Goal: Book appointment/travel/reservation

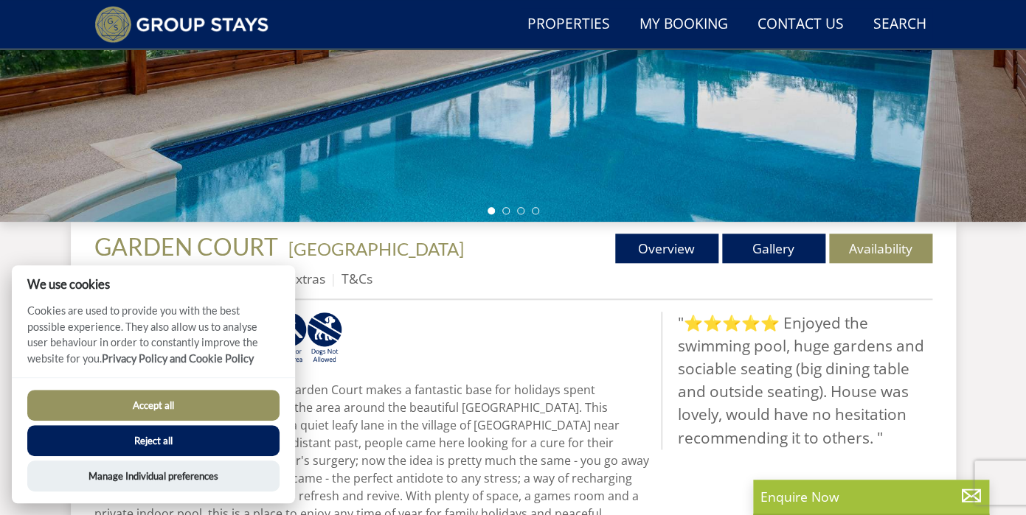
scroll to position [420, 0]
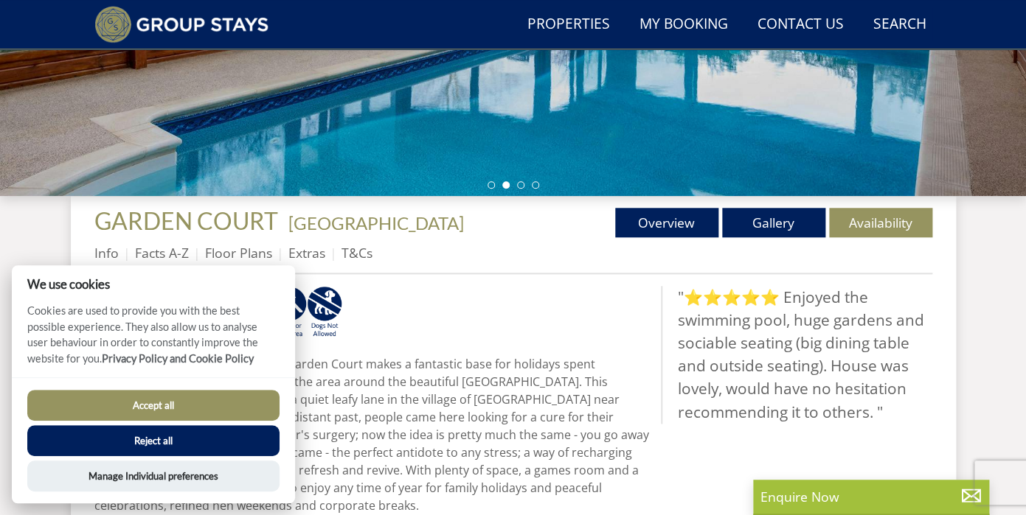
click at [251, 440] on button "Reject all" at bounding box center [153, 440] width 252 height 31
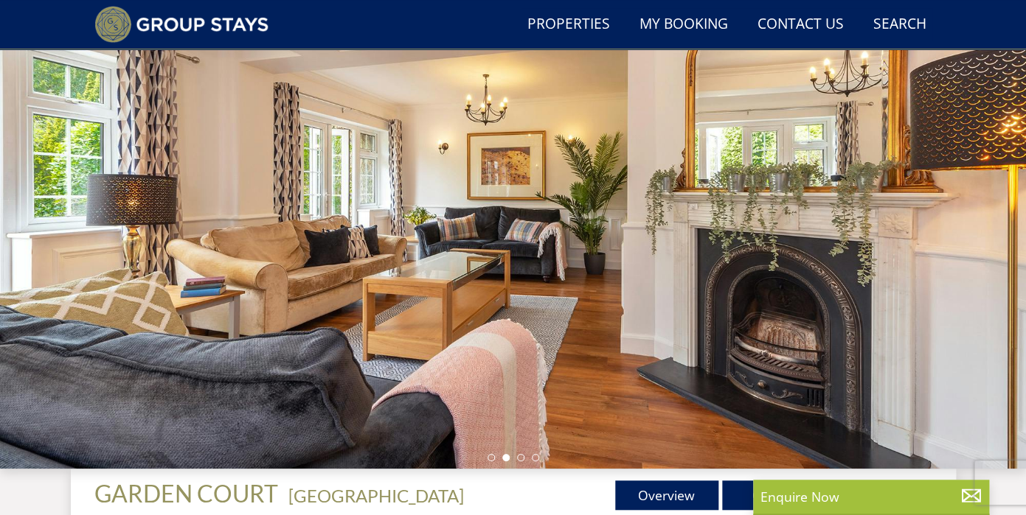
scroll to position [197, 0]
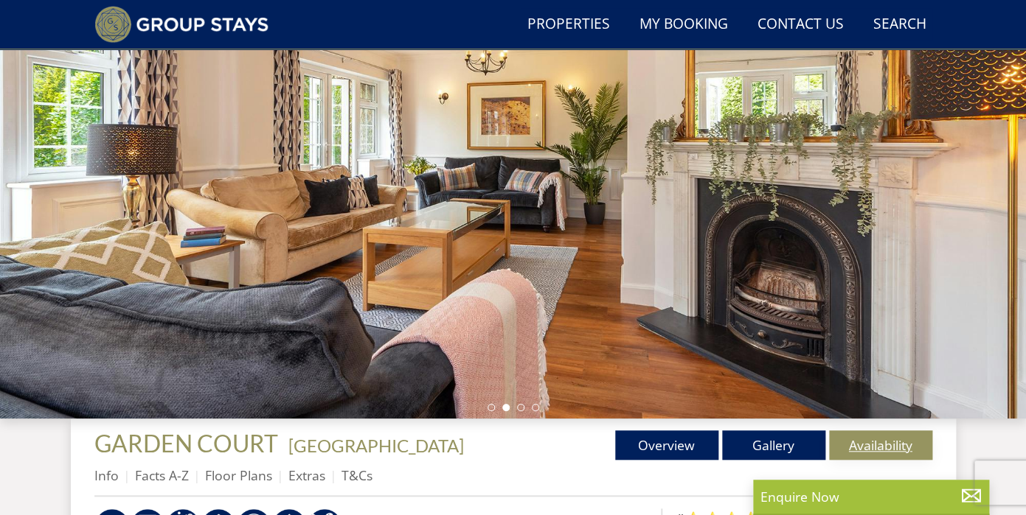
click at [869, 446] on link "Availability" at bounding box center [880, 445] width 103 height 29
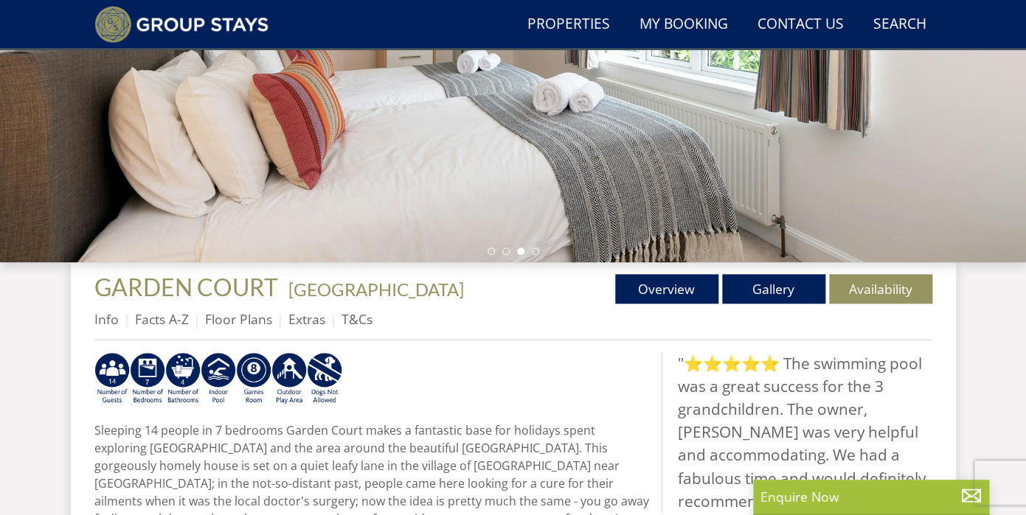
scroll to position [354, 0]
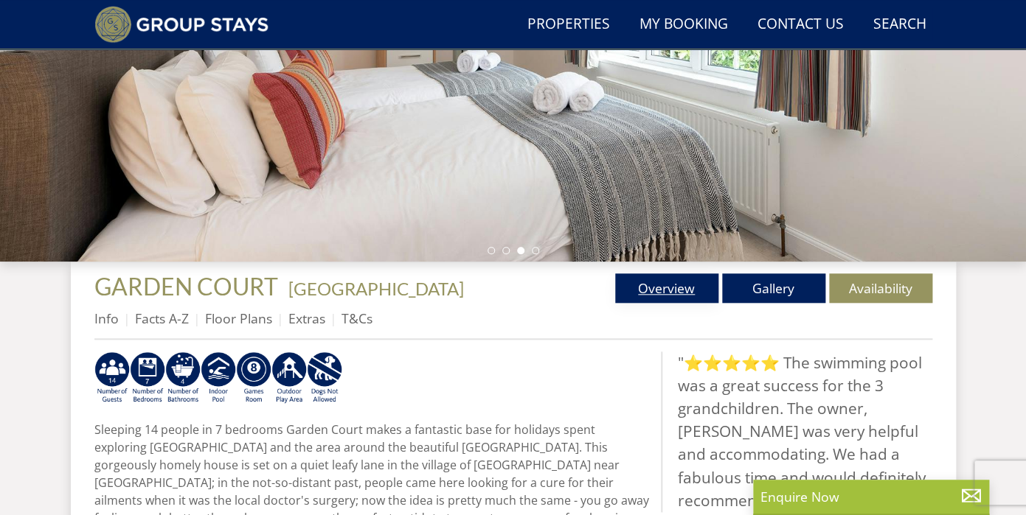
click at [690, 287] on link "Overview" at bounding box center [666, 288] width 103 height 29
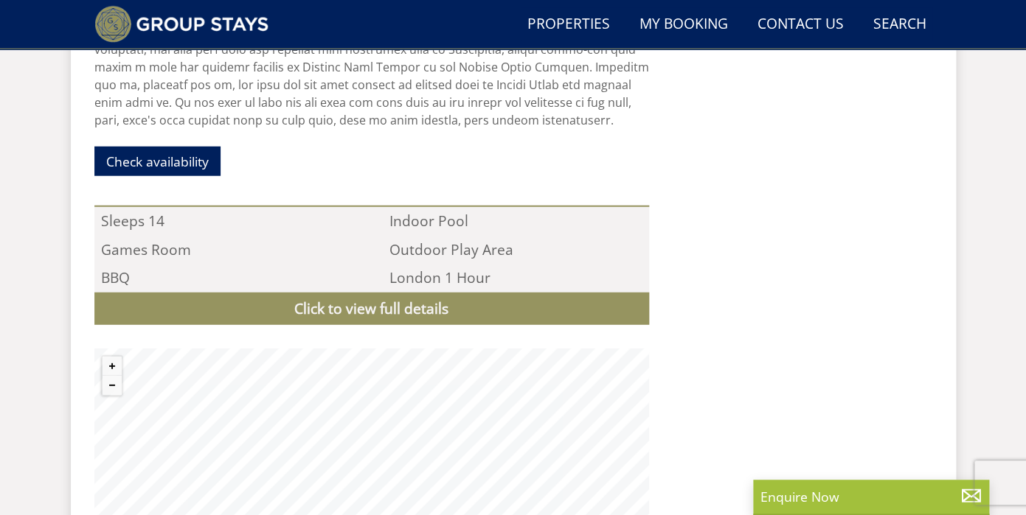
scroll to position [1251, 0]
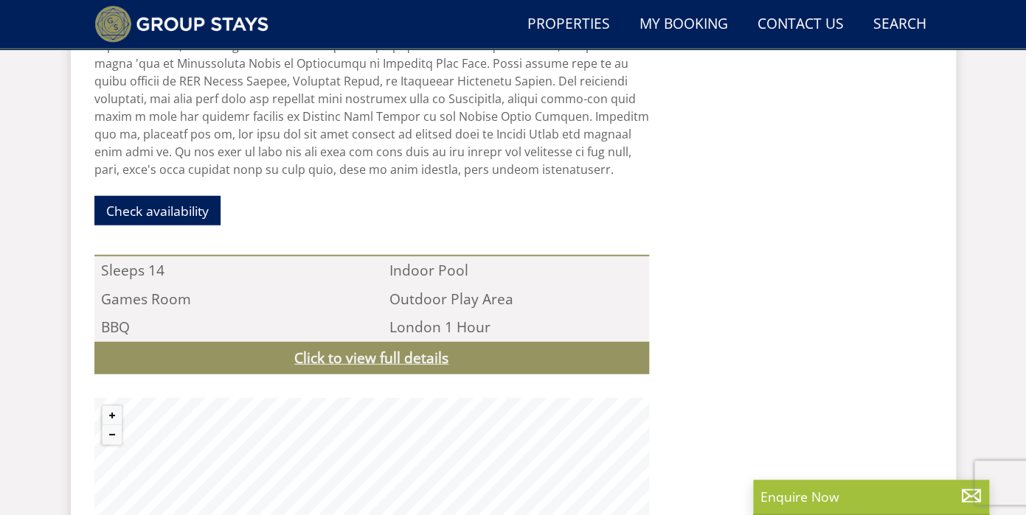
click at [375, 342] on link "Click to view full details" at bounding box center [371, 358] width 554 height 33
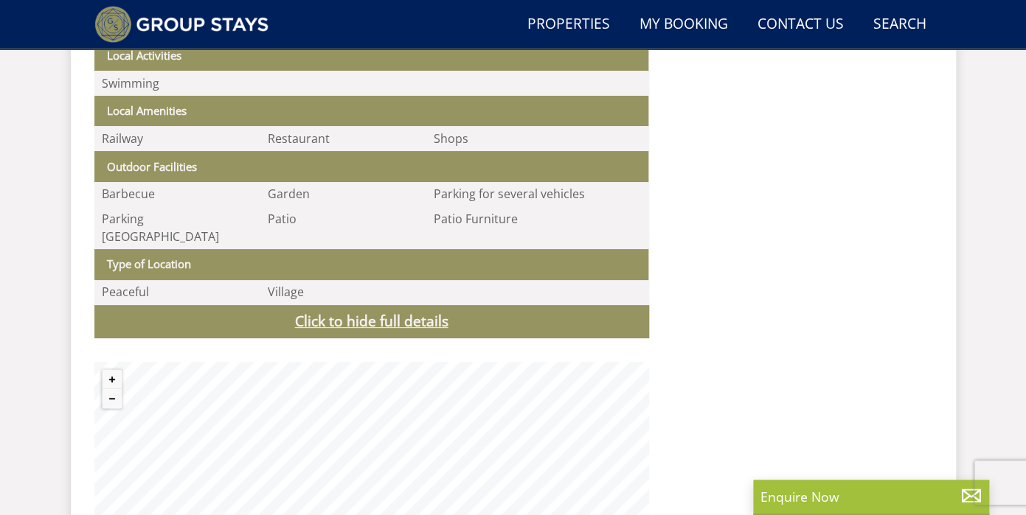
scroll to position [2046, 0]
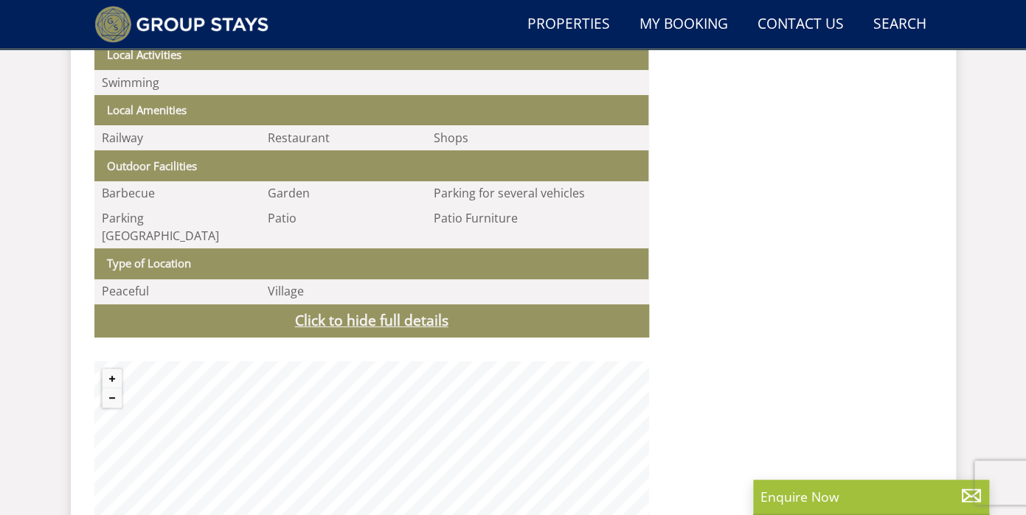
click at [371, 305] on link "Click to hide full details" at bounding box center [371, 321] width 554 height 33
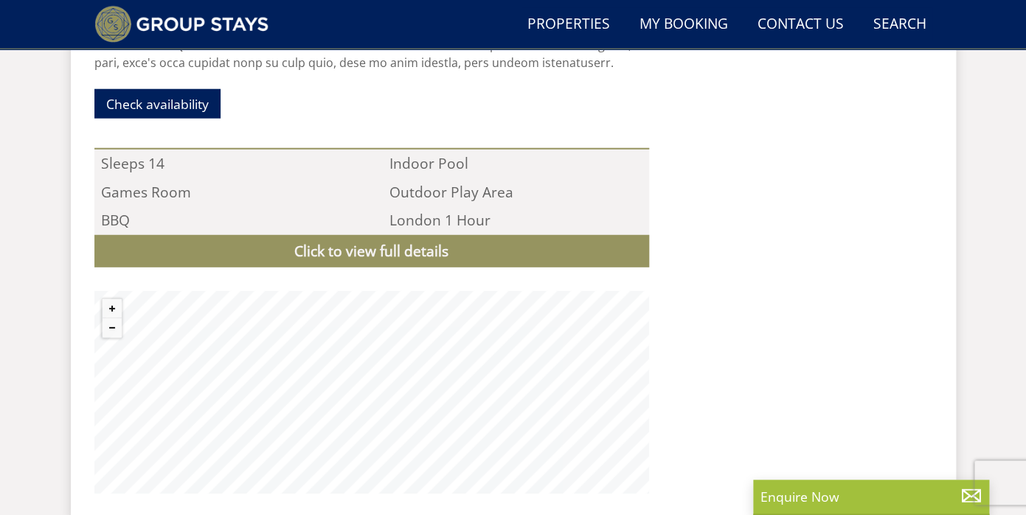
scroll to position [1413, 0]
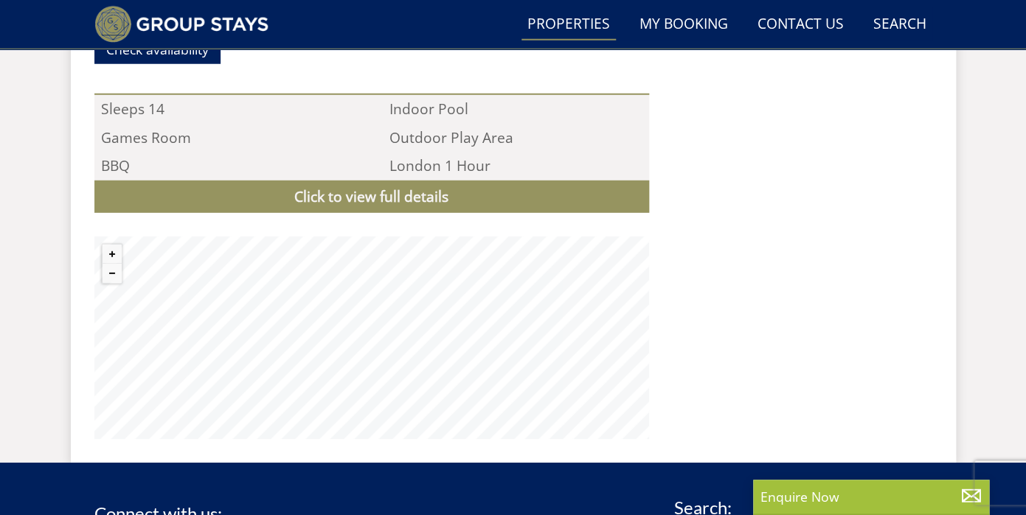
click at [592, 25] on link "Properties" at bounding box center [568, 24] width 94 height 33
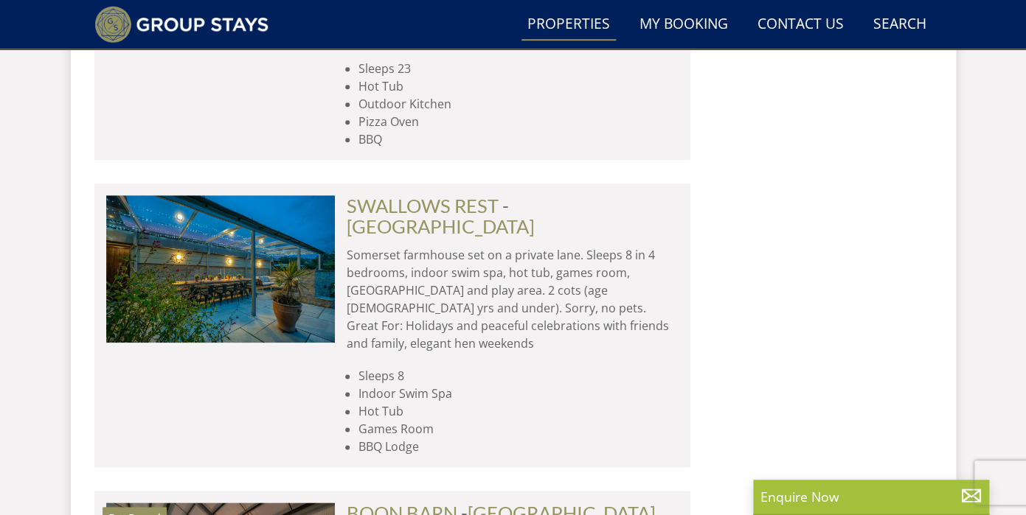
scroll to position [6552, 0]
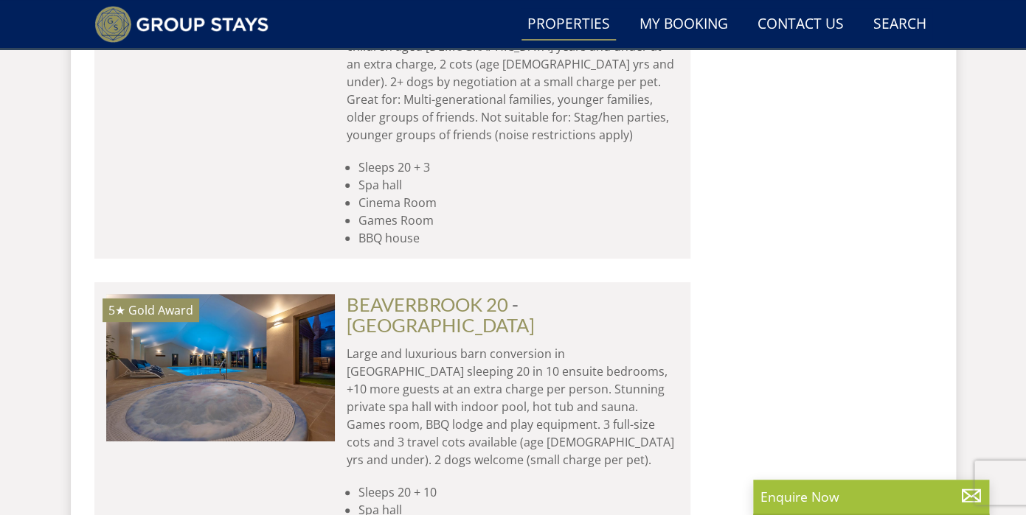
scroll to position [12316, 0]
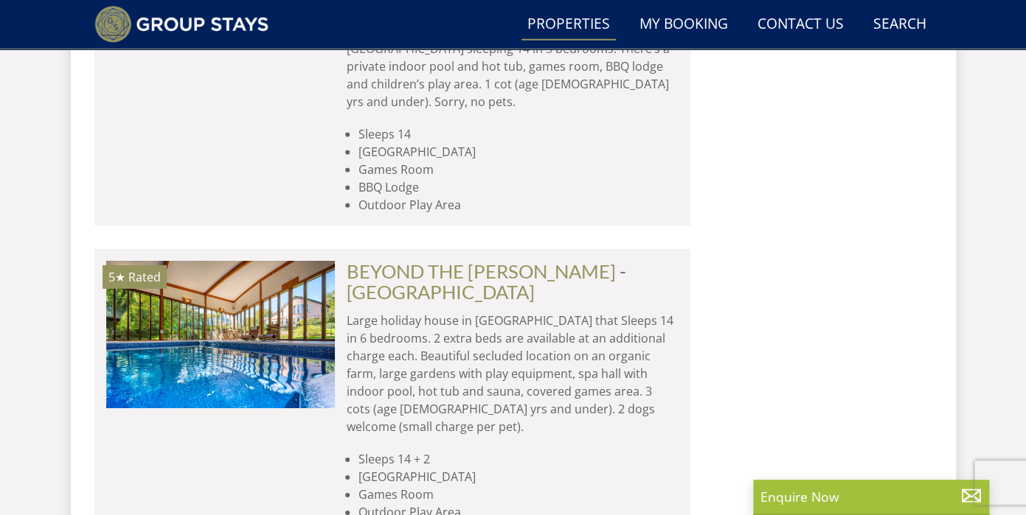
scroll to position [17965, 0]
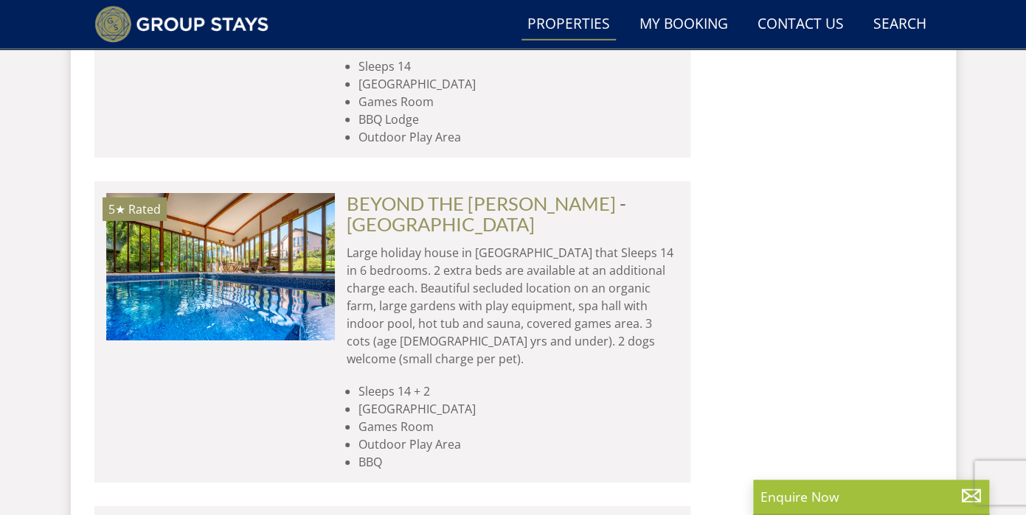
scroll to position [18029, 0]
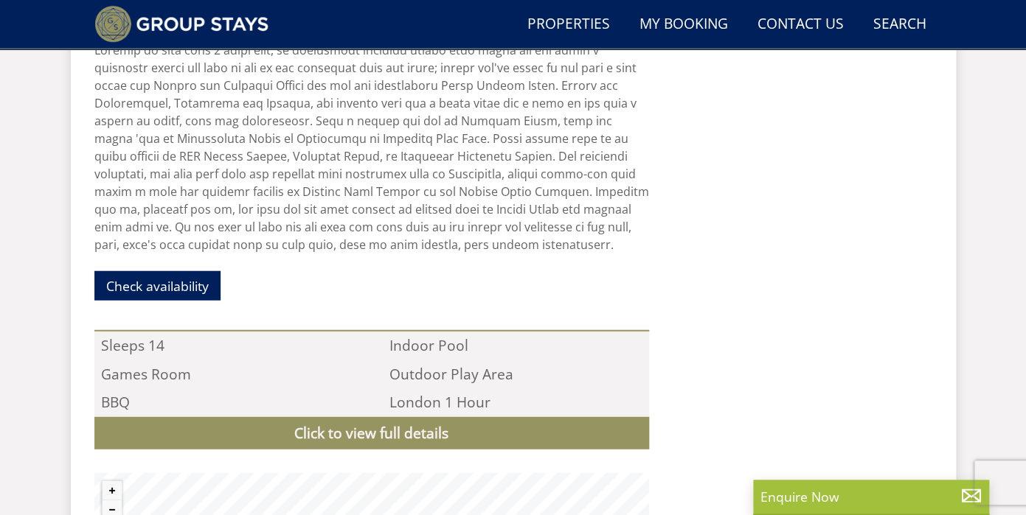
scroll to position [1166, 0]
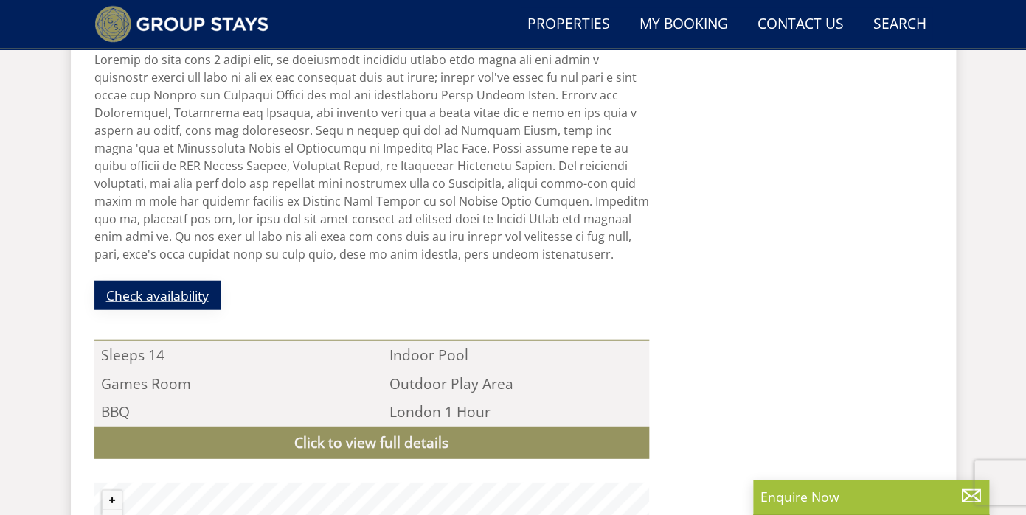
click at [200, 281] on link "Check availability" at bounding box center [157, 295] width 126 height 29
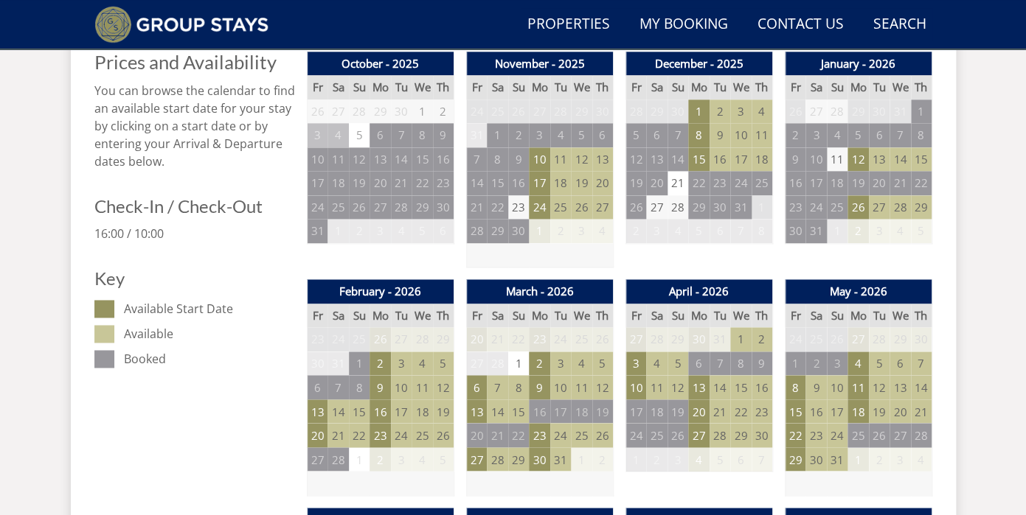
scroll to position [720, 0]
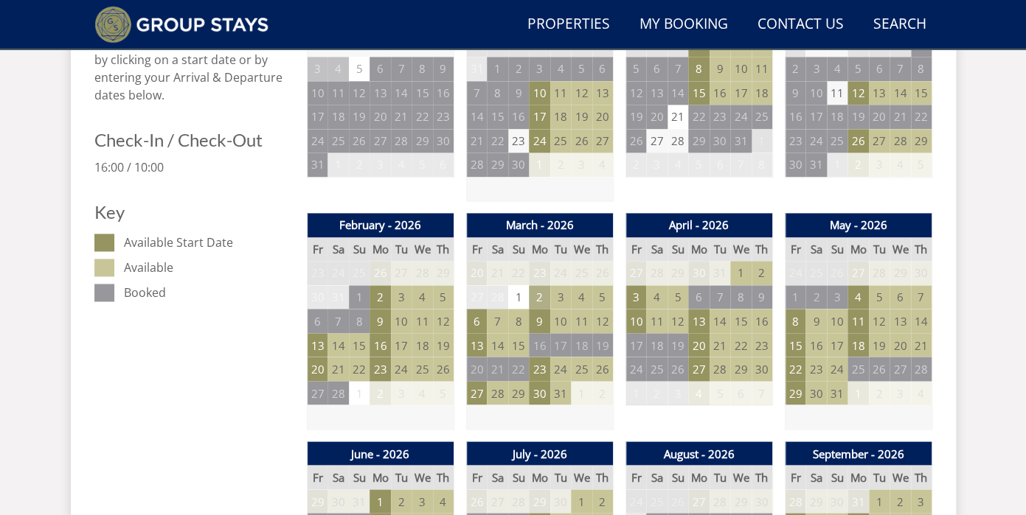
click at [541, 298] on td "2" at bounding box center [539, 297] width 21 height 24
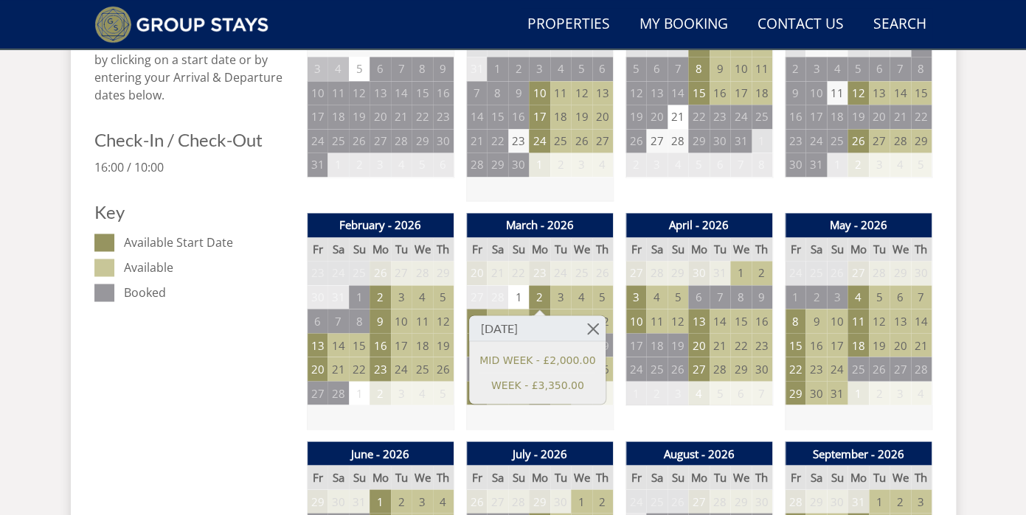
click at [582, 296] on td "4" at bounding box center [581, 297] width 21 height 24
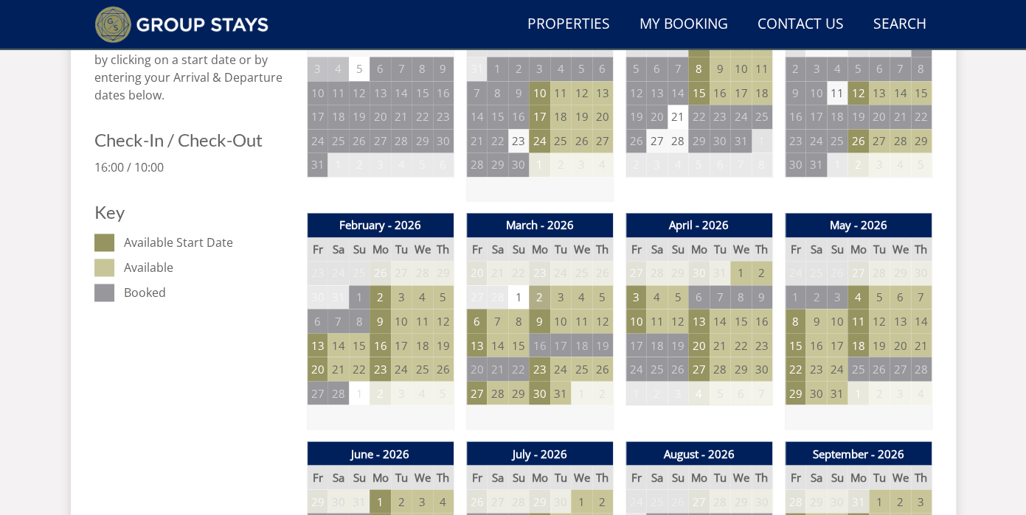
click at [542, 296] on td "2" at bounding box center [539, 297] width 21 height 24
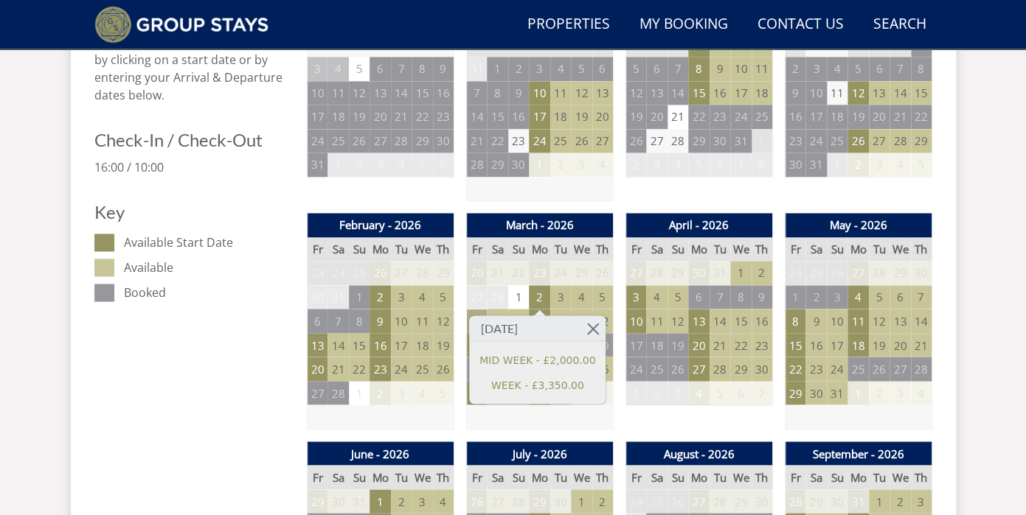
click at [473, 313] on td "6" at bounding box center [476, 321] width 21 height 24
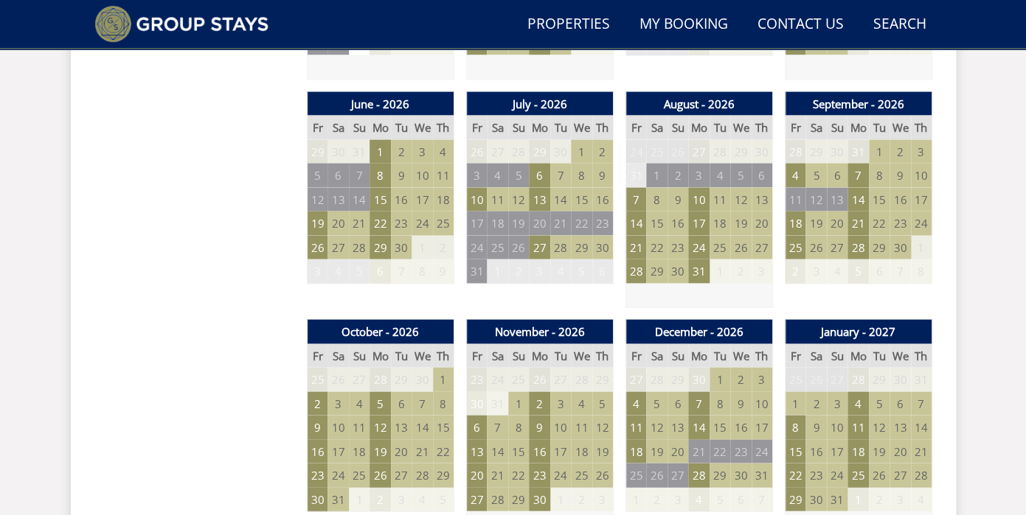
scroll to position [1073, 0]
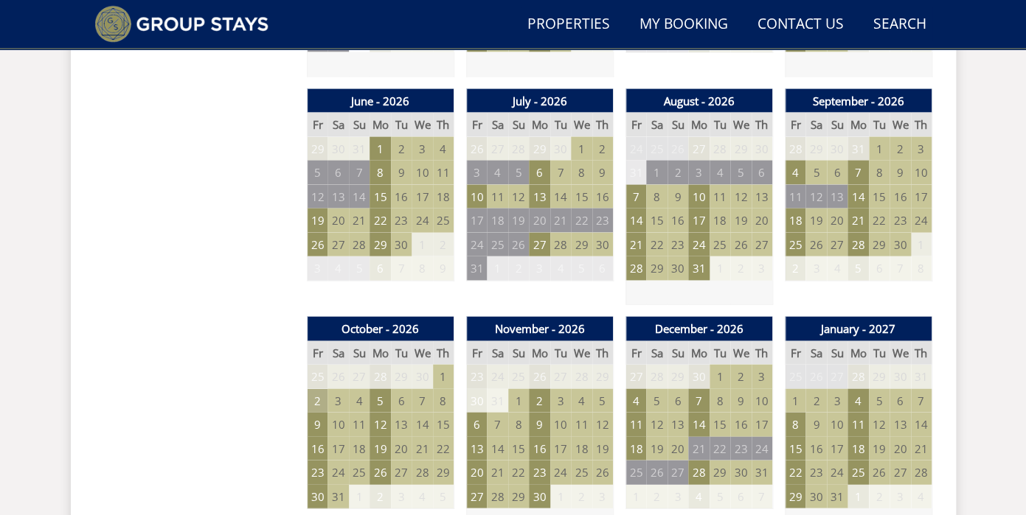
click at [317, 400] on td "2" at bounding box center [317, 401] width 21 height 24
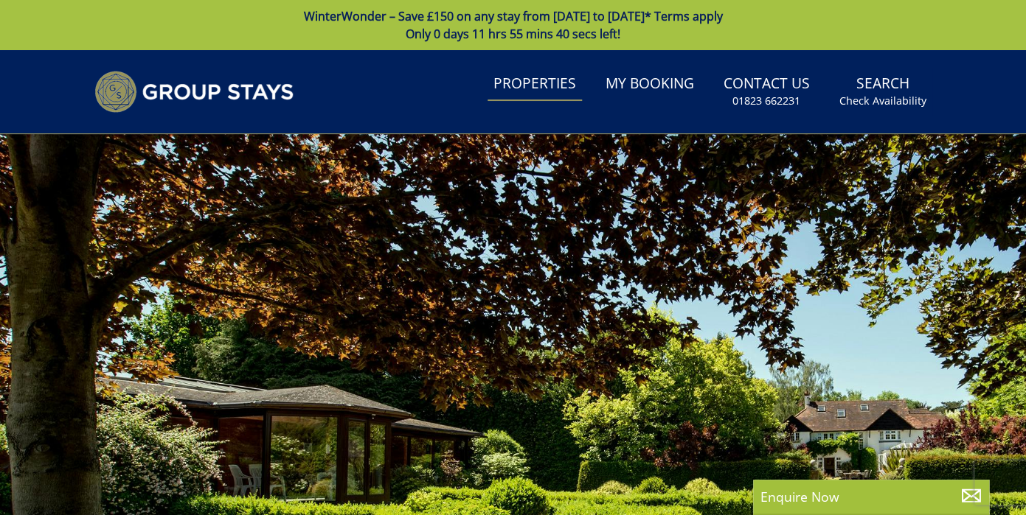
click at [561, 92] on link "Properties" at bounding box center [534, 84] width 94 height 33
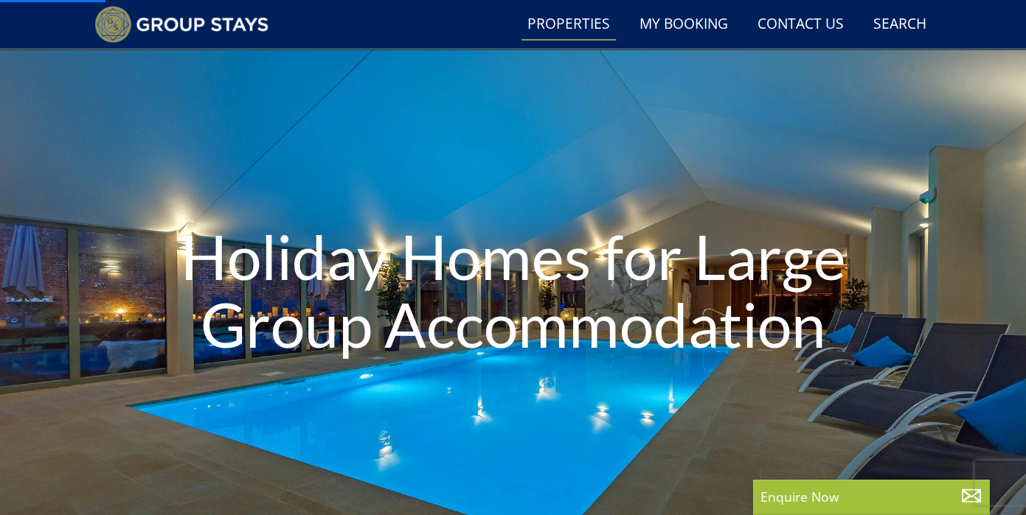
scroll to position [127, 0]
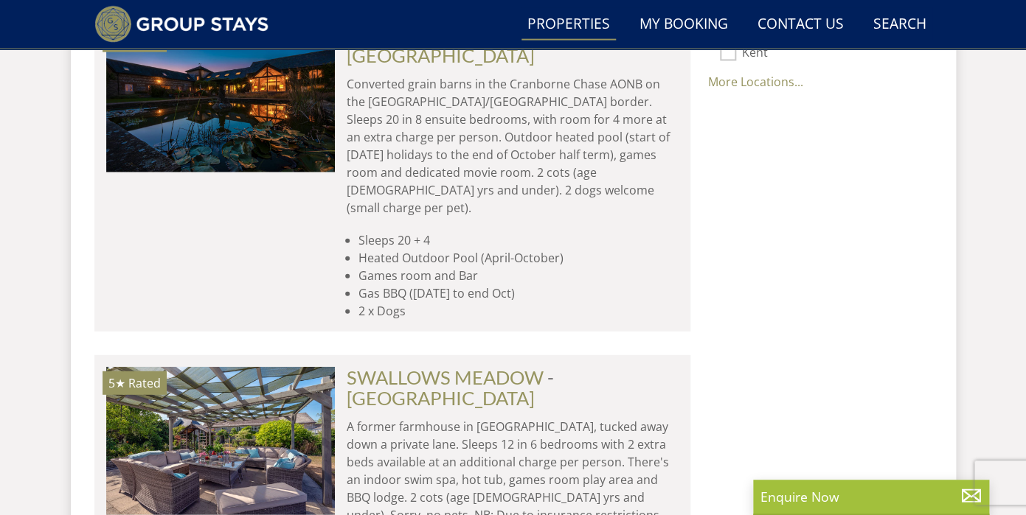
scroll to position [1259, 0]
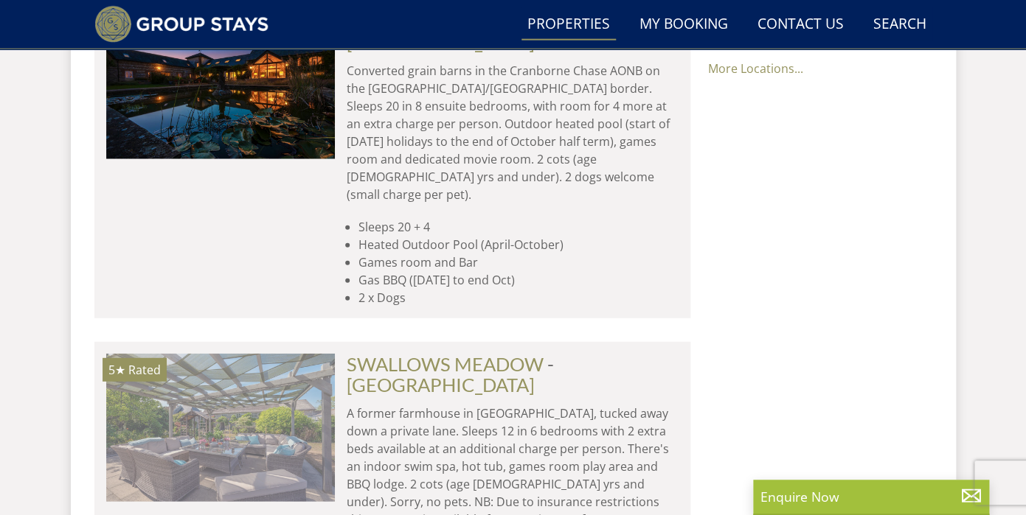
click at [285, 354] on img at bounding box center [220, 427] width 229 height 147
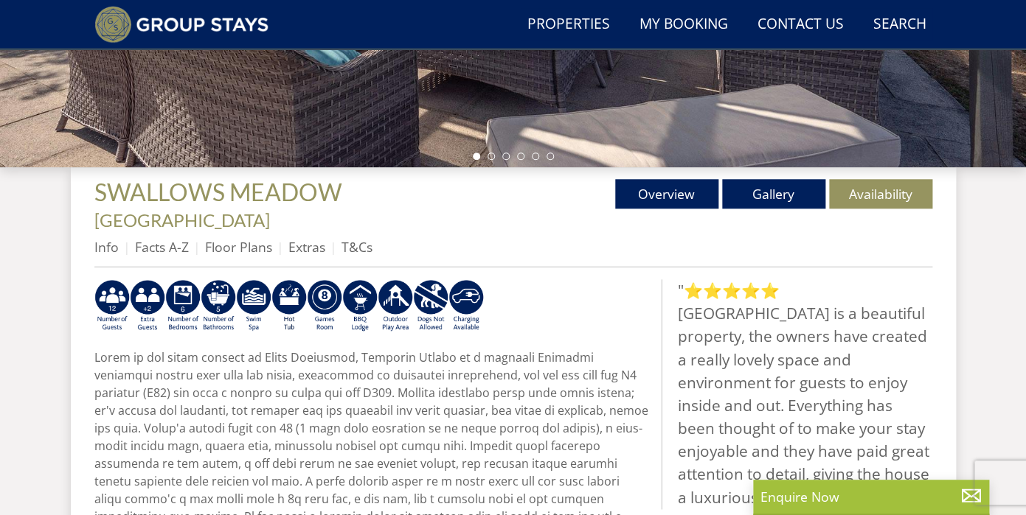
scroll to position [453, 0]
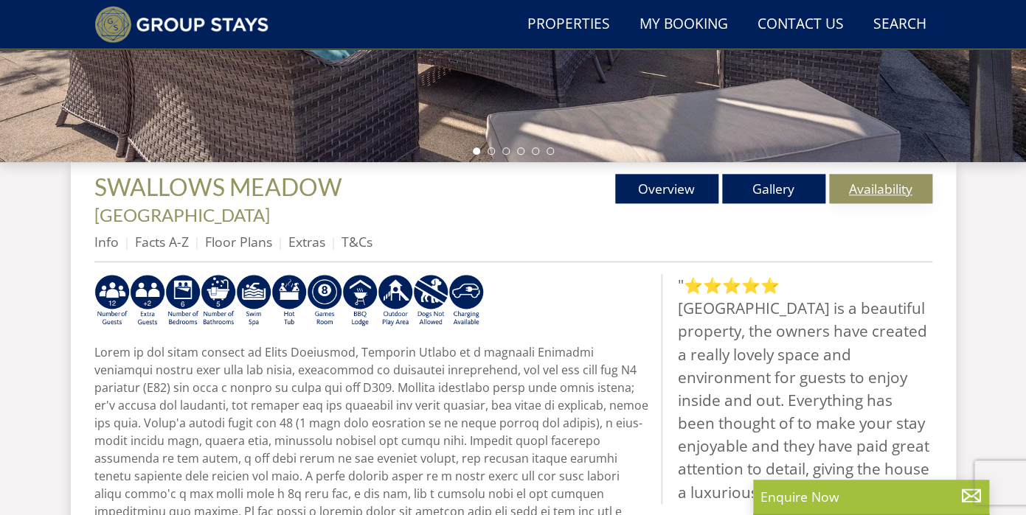
click at [874, 191] on link "Availability" at bounding box center [880, 188] width 103 height 29
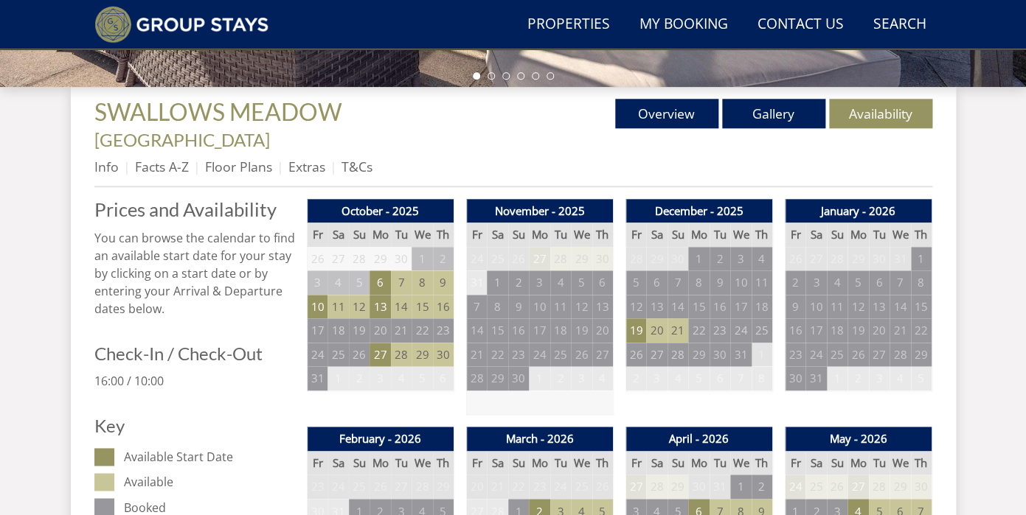
scroll to position [636, 0]
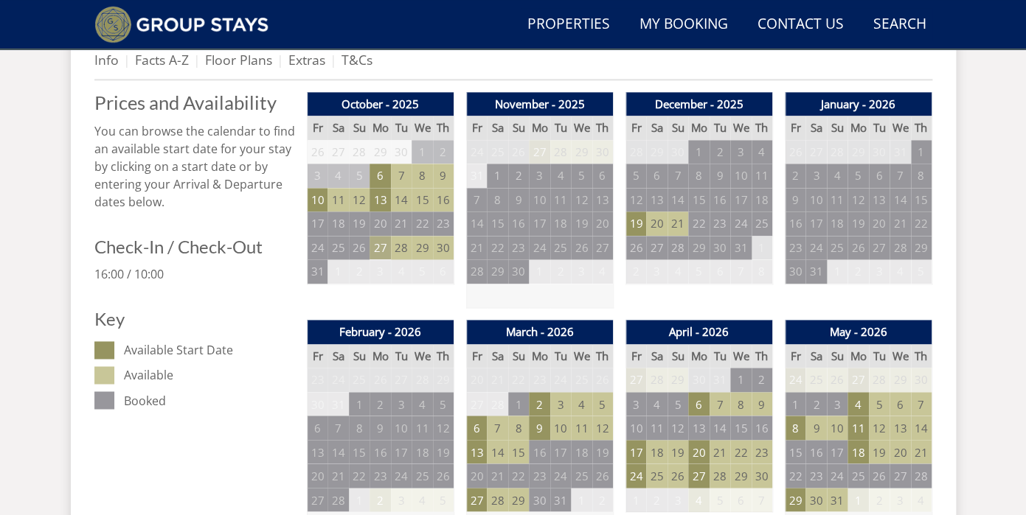
click at [383, 236] on td "27" at bounding box center [379, 248] width 21 height 24
